Goal: Task Accomplishment & Management: Use online tool/utility

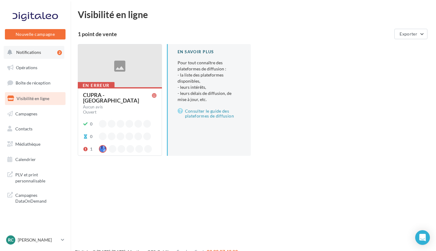
click at [18, 53] on span "Notifications" at bounding box center [28, 52] width 25 height 5
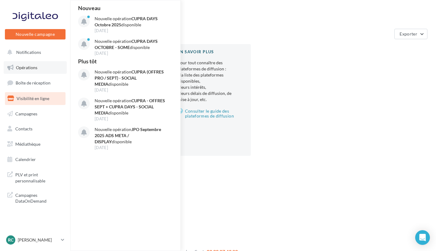
click at [17, 69] on span "Opérations" at bounding box center [26, 67] width 21 height 5
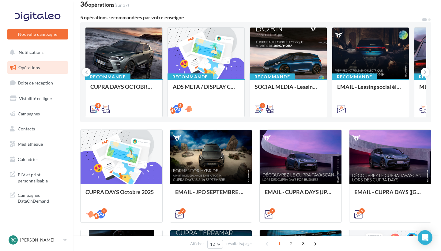
scroll to position [47, 0]
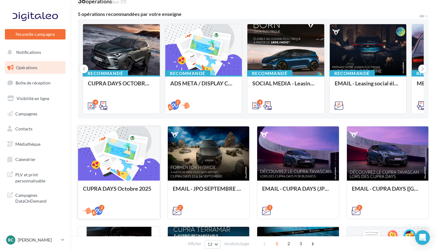
click at [135, 157] on div at bounding box center [119, 154] width 82 height 55
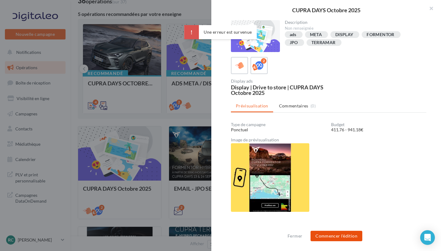
click at [328, 235] on button "Commencer l'édition" at bounding box center [337, 236] width 52 height 10
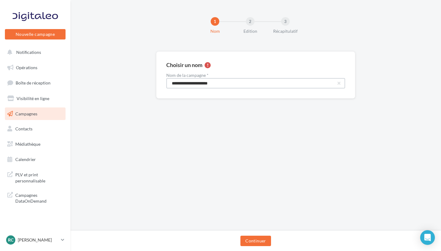
click at [256, 86] on input "**********" at bounding box center [255, 83] width 179 height 10
click at [258, 240] on button "Continuer" at bounding box center [256, 241] width 30 height 10
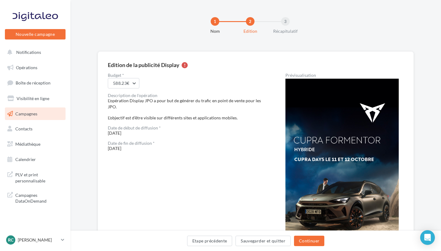
click at [346, 137] on img at bounding box center [342, 180] width 113 height 202
click at [342, 134] on img at bounding box center [342, 180] width 113 height 202
click at [343, 139] on img at bounding box center [342, 180] width 113 height 202
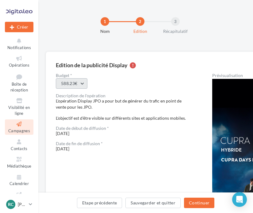
click at [72, 86] on button "588.23€" at bounding box center [72, 83] width 32 height 10
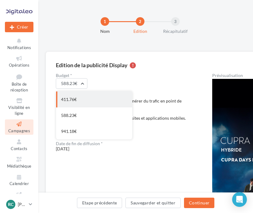
click at [77, 103] on div "411.76€" at bounding box center [94, 99] width 76 height 16
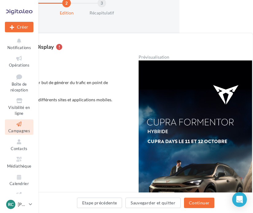
scroll to position [18, 74]
